Goal: Task Accomplishment & Management: Manage account settings

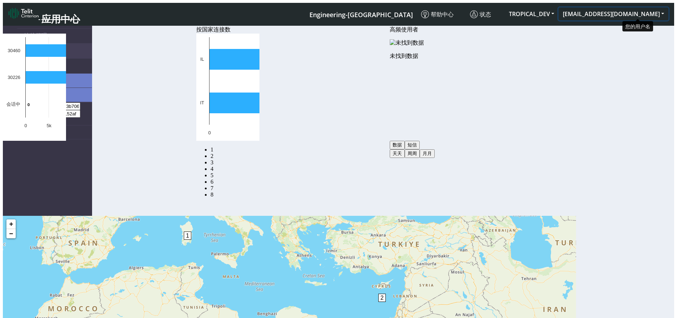
click at [653, 9] on button "[EMAIL_ADDRESS][DOMAIN_NAME]" at bounding box center [614, 13] width 110 height 13
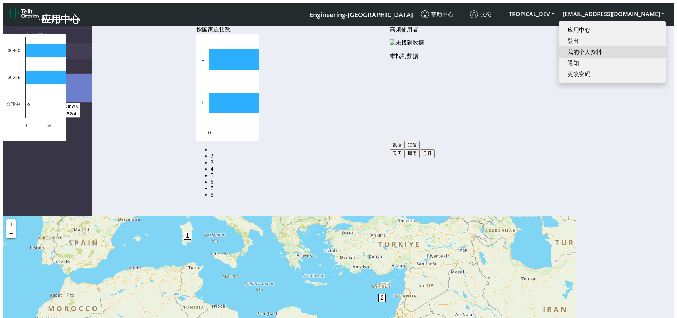
click at [622, 49] on button "我的个人资料" at bounding box center [612, 51] width 107 height 11
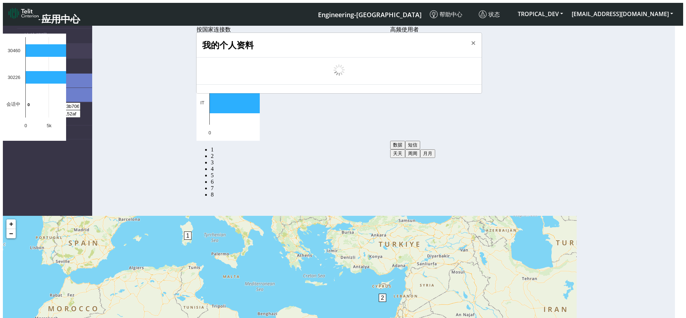
select select "5ea0823b1c5bd764010b9e0c"
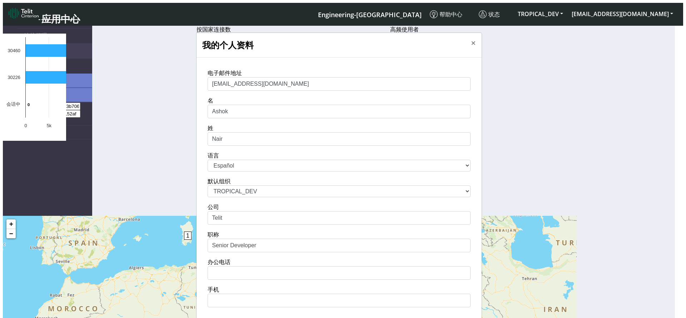
click at [246, 171] on select "中文 English Español" at bounding box center [338, 166] width 263 height 12
select select "es"
click at [207, 170] on select "中文 English Español" at bounding box center [338, 166] width 263 height 12
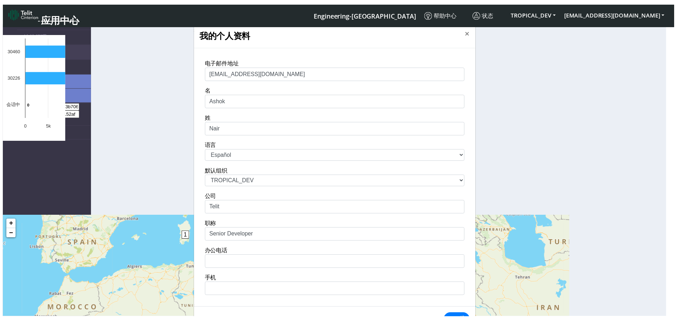
scroll to position [64, 0]
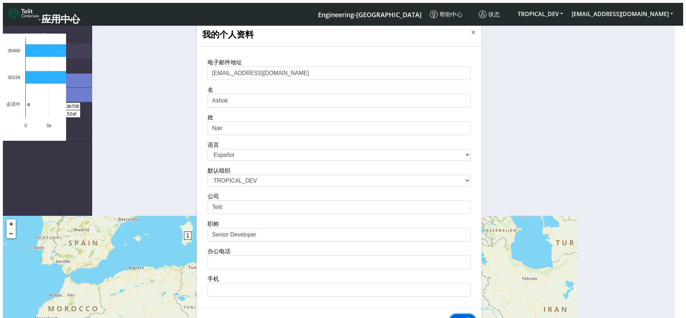
click at [458, 314] on button "更新" at bounding box center [462, 321] width 26 height 14
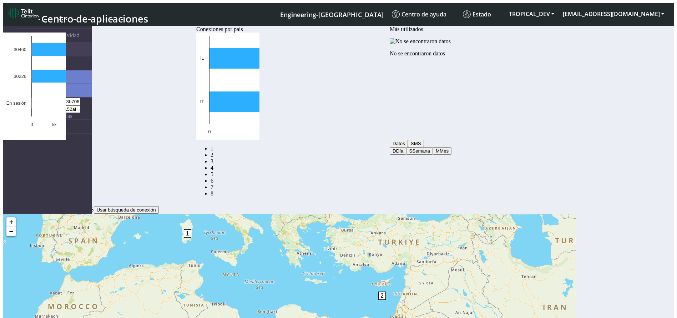
click at [29, 60] on span "Conexiones" at bounding box center [37, 63] width 27 height 6
click at [31, 80] on link "Lista" at bounding box center [61, 76] width 61 height 13
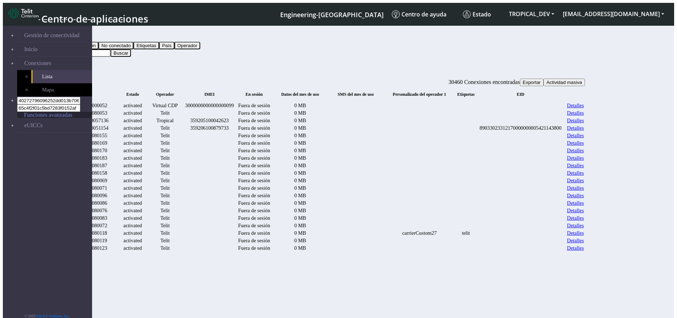
click at [32, 112] on span "Funciones avanzadas" at bounding box center [48, 115] width 49 height 6
click at [584, 116] on link "Detalles" at bounding box center [575, 113] width 17 height 6
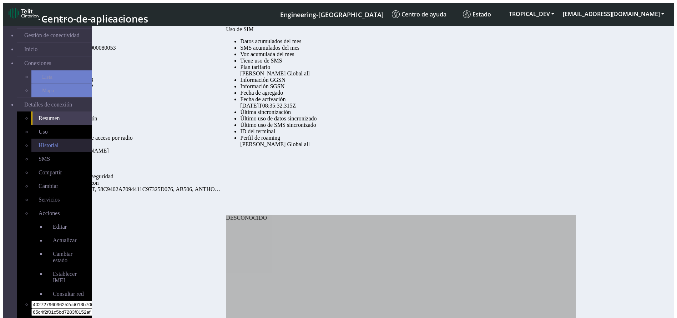
click at [39, 142] on span "Historial" at bounding box center [49, 145] width 20 height 6
